Goal: Transaction & Acquisition: Book appointment/travel/reservation

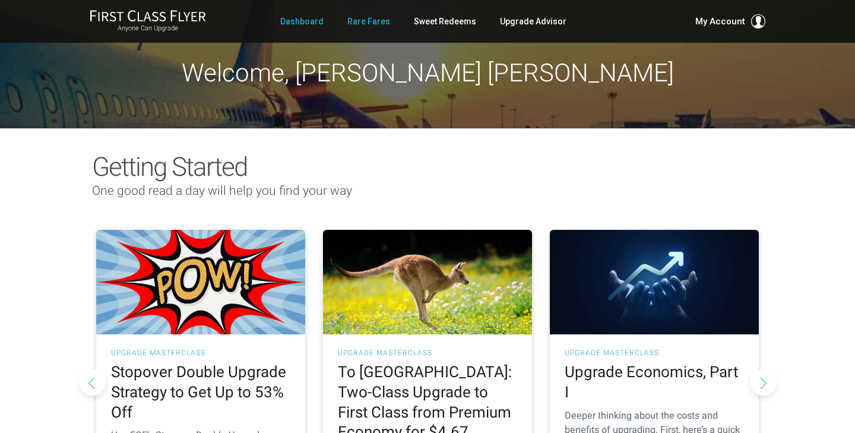
click at [383, 20] on link "Rare Fares" at bounding box center [368, 21] width 43 height 21
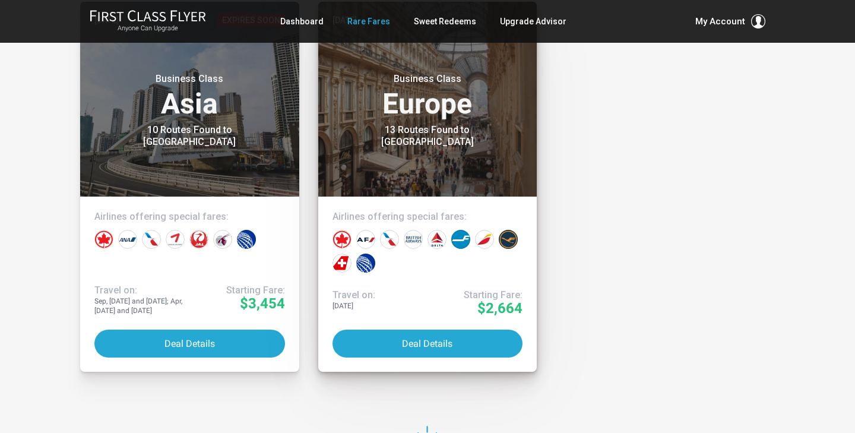
scroll to position [6074, 0]
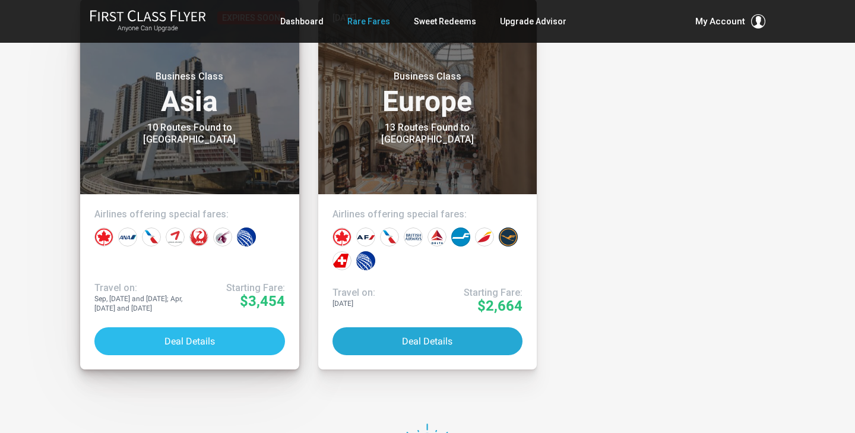
click at [186, 335] on button "Deal Details" at bounding box center [189, 341] width 191 height 28
click at [207, 337] on button "Deal Details" at bounding box center [189, 341] width 191 height 28
click at [198, 346] on button "Deal Details" at bounding box center [189, 341] width 191 height 28
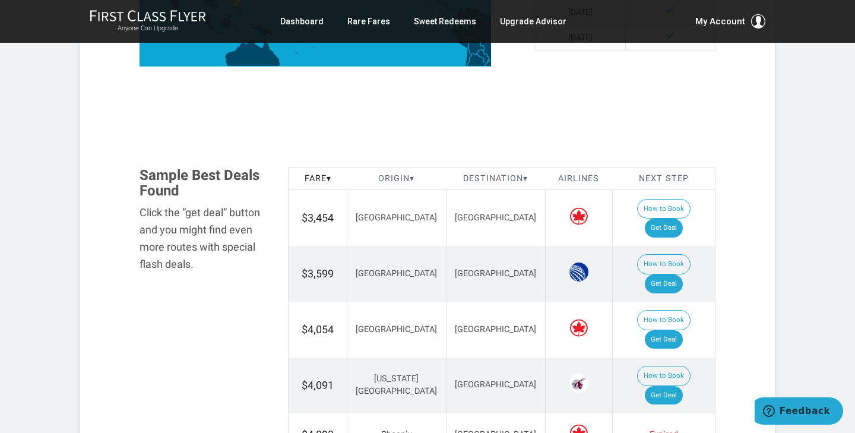
scroll to position [594, 0]
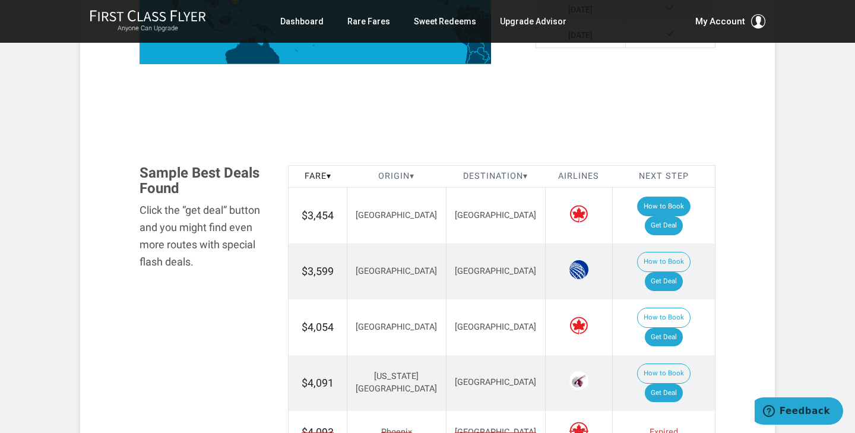
click at [637, 208] on button "How to Book" at bounding box center [663, 207] width 53 height 20
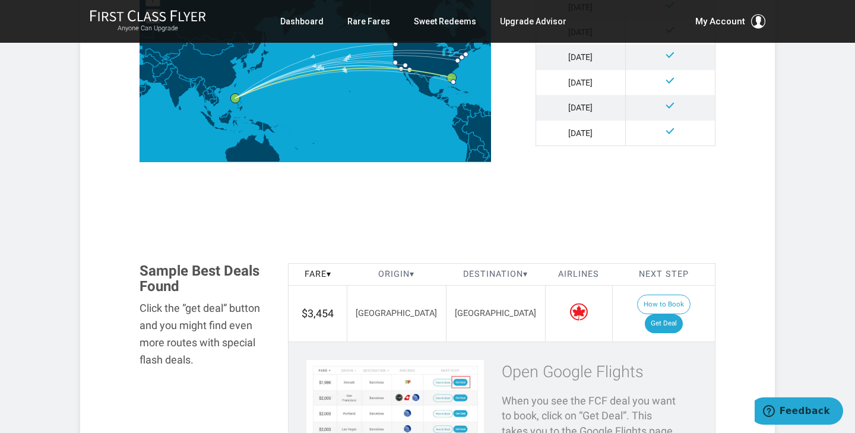
scroll to position [464, 0]
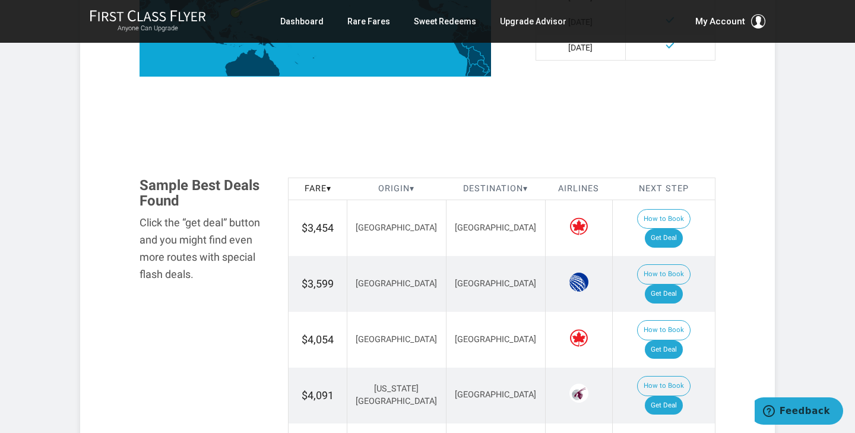
scroll to position [585, 0]
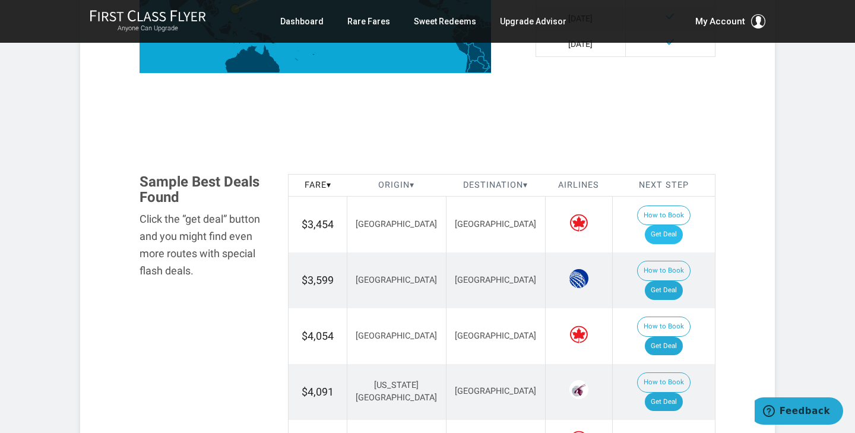
click at [672, 225] on link "Get Deal" at bounding box center [664, 234] width 38 height 19
click at [669, 225] on link "Get Deal" at bounding box center [664, 234] width 38 height 19
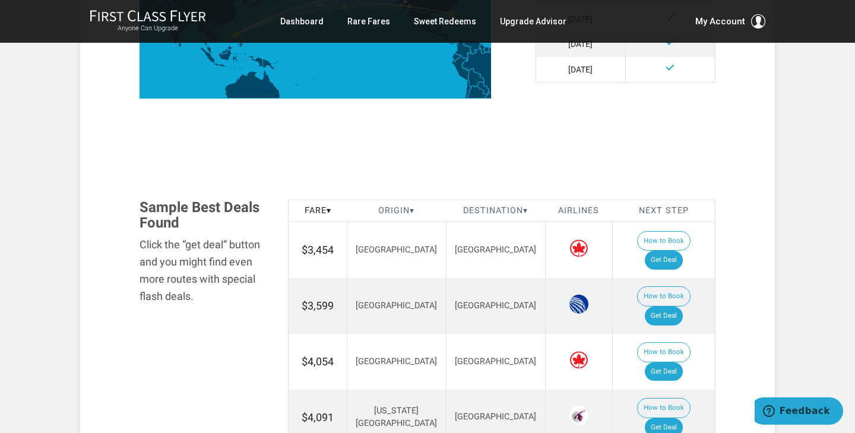
scroll to position [567, 0]
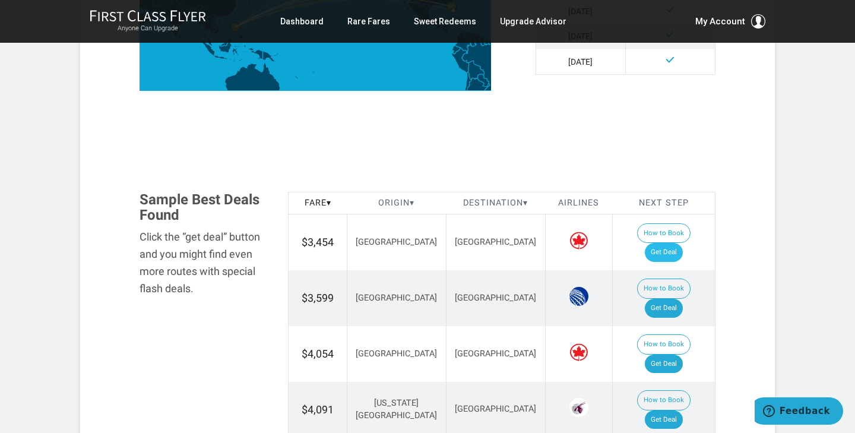
click at [673, 243] on link "Get Deal" at bounding box center [664, 252] width 38 height 19
